Goal: Information Seeking & Learning: Learn about a topic

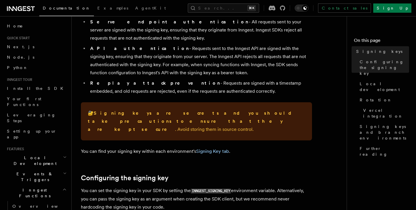
scroll to position [83, 0]
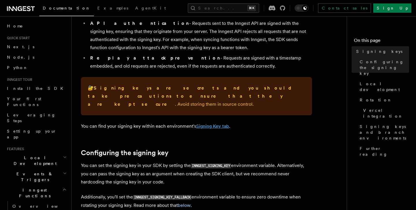
click at [206, 123] on link "Signing Key tab" at bounding box center [212, 125] width 33 height 5
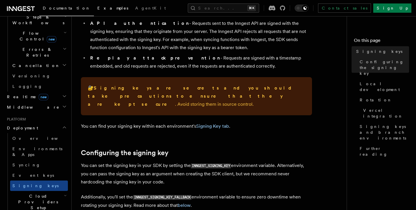
scroll to position [231, 0]
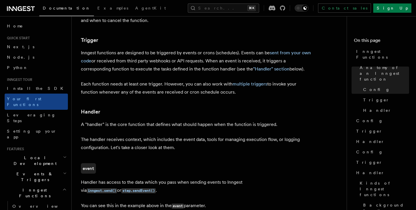
scroll to position [602, 0]
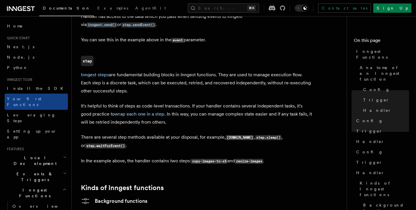
scroll to position [761, 0]
